Goal: Task Accomplishment & Management: Manage account settings

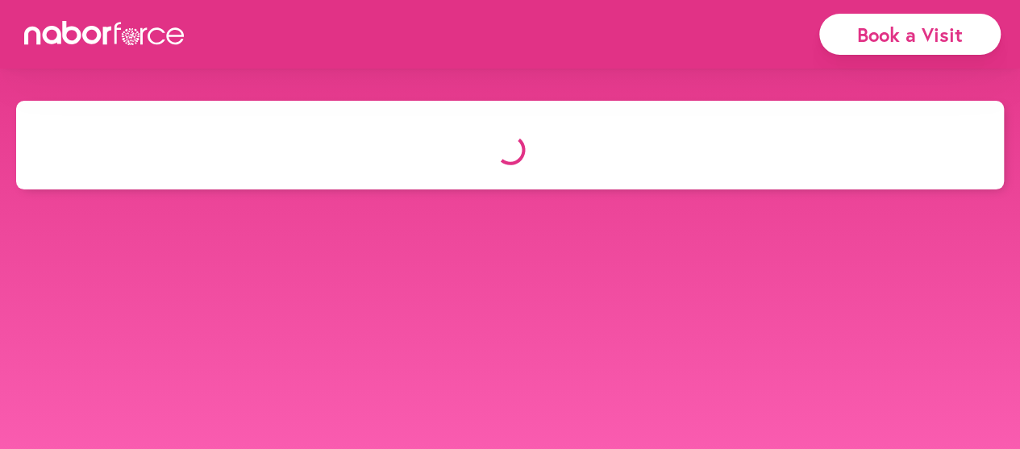
select select "*"
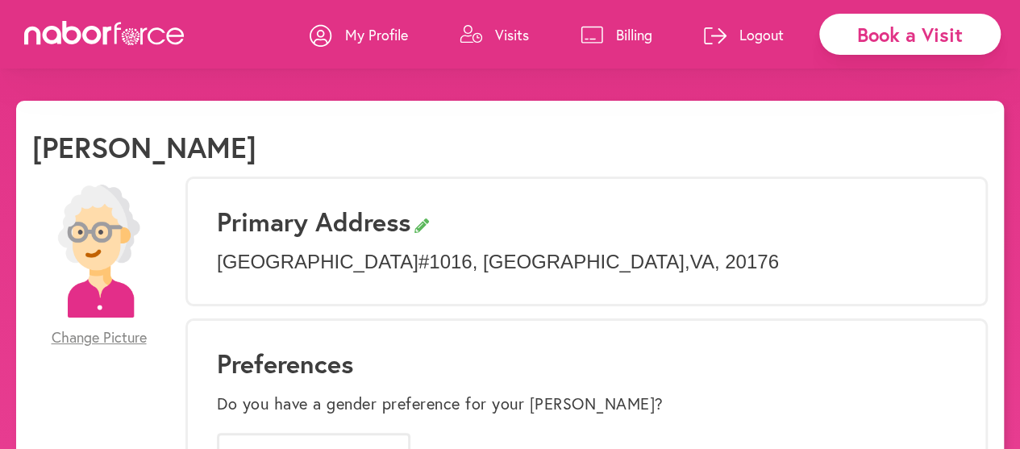
click at [510, 39] on p "Visits" at bounding box center [512, 34] width 34 height 19
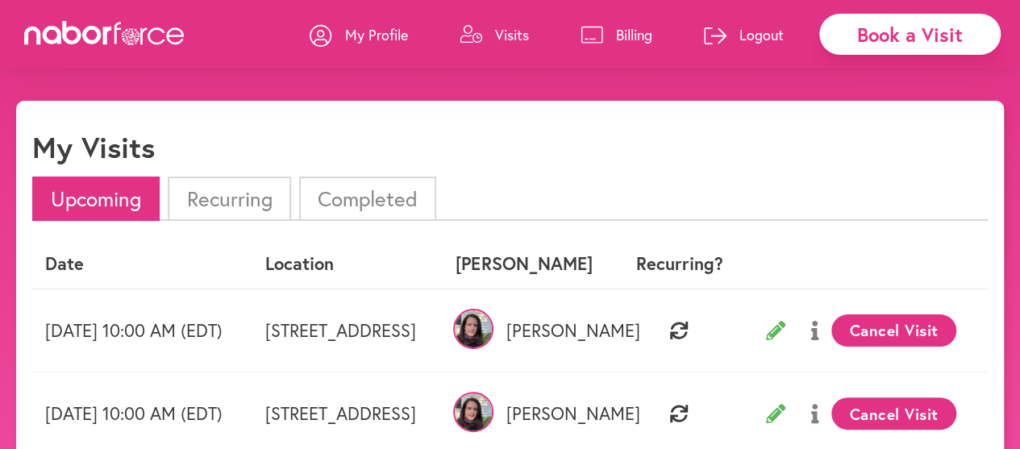
scroll to position [118, 0]
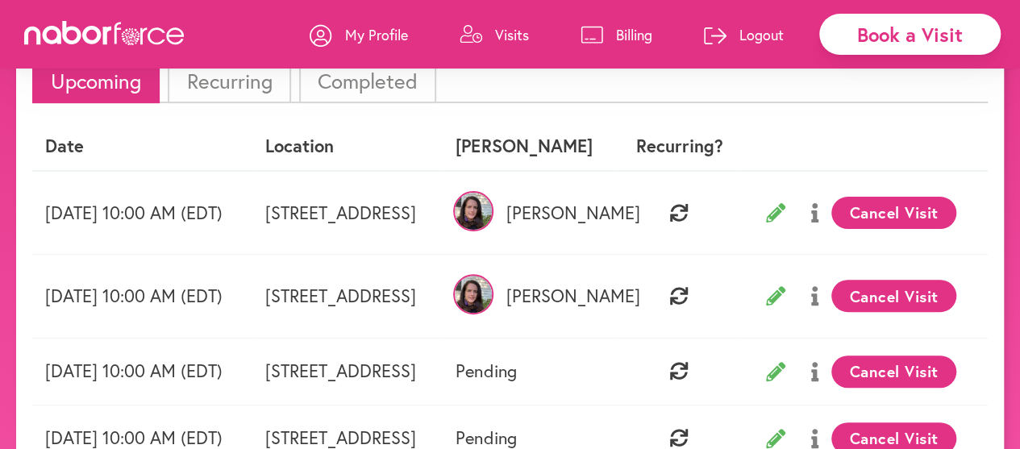
click at [786, 214] on icon at bounding box center [775, 212] width 19 height 19
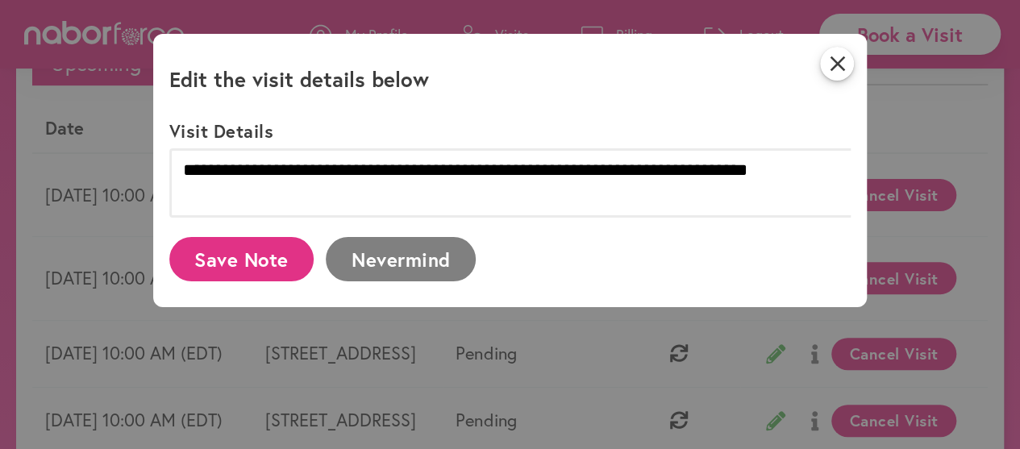
scroll to position [135, 0]
click at [854, 69] on icon "close" at bounding box center [837, 64] width 34 height 34
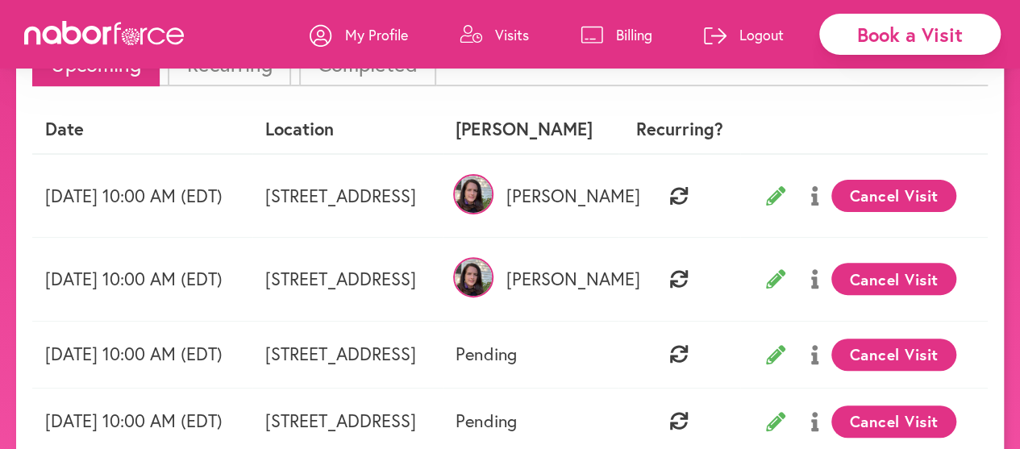
scroll to position [0, 113]
click at [957, 193] on button "Cancel Visit" at bounding box center [894, 196] width 125 height 32
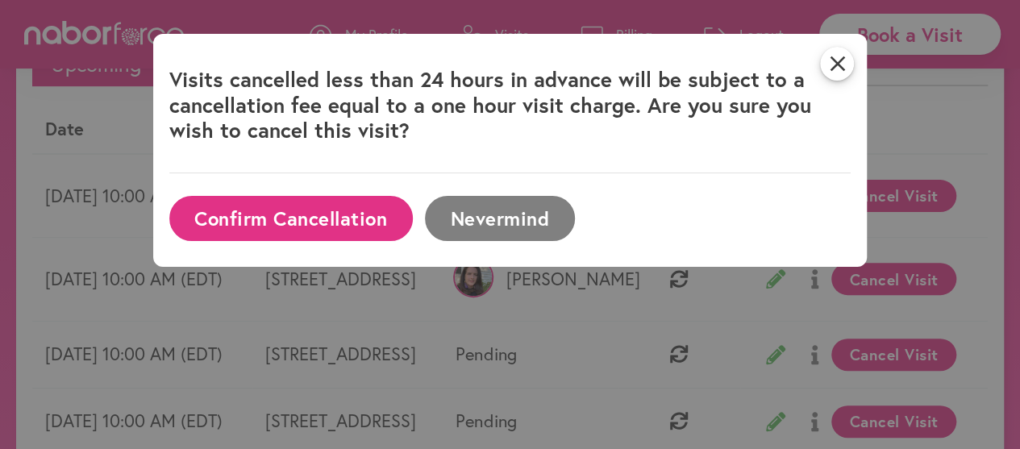
click at [311, 214] on button "Confirm Cancellation" at bounding box center [291, 218] width 244 height 44
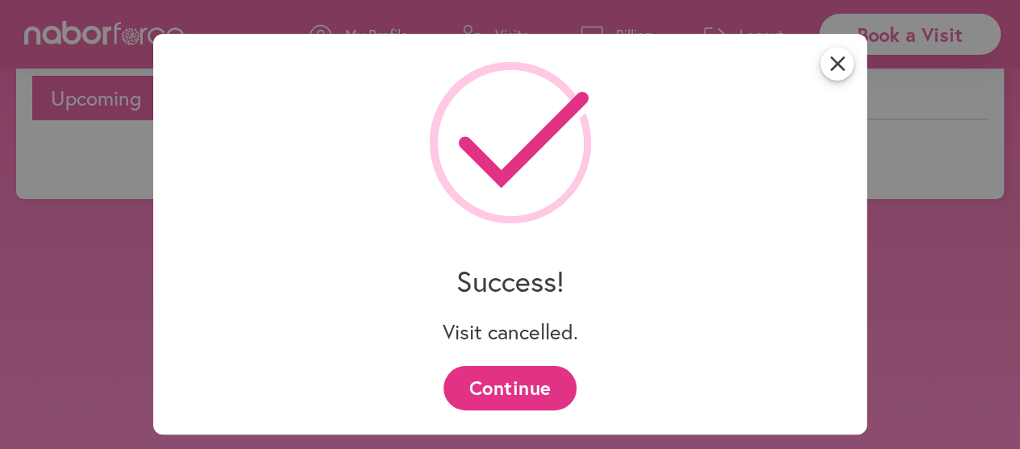
scroll to position [135, 0]
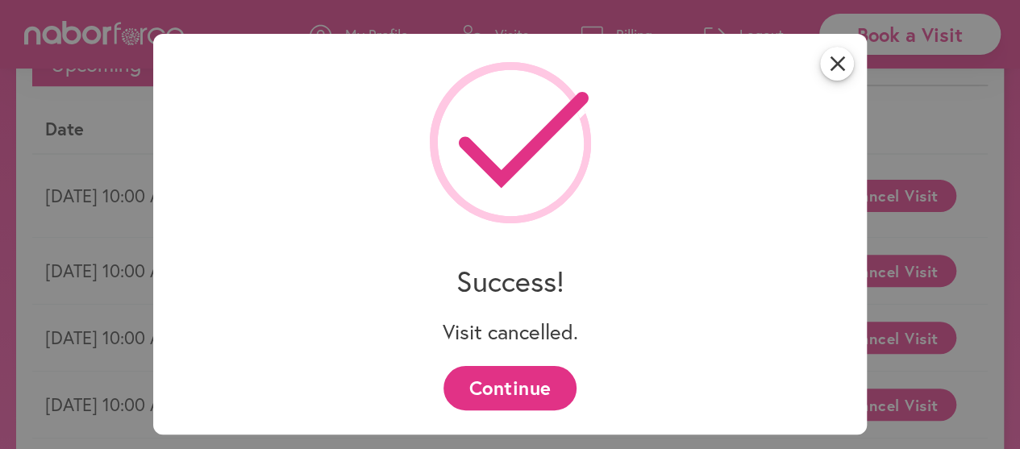
click at [532, 390] on button "Continue" at bounding box center [510, 388] width 133 height 44
